Goal: Go to known website: Access a specific website the user already knows

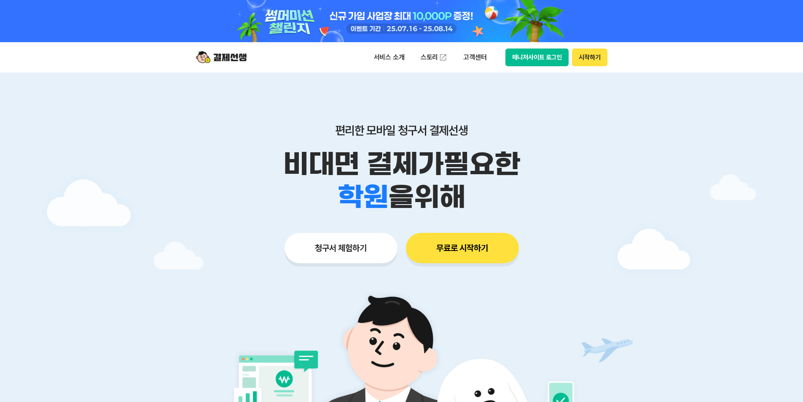
click at [553, 55] on button "매니저사이트 로그인" at bounding box center [538, 58] width 64 height 18
drag, startPoint x: 0, startPoint y: 0, endPoint x: 544, endPoint y: 60, distance: 547.3
click at [544, 60] on button "매니저사이트 로그인" at bounding box center [538, 58] width 64 height 18
